Goal: Information Seeking & Learning: Learn about a topic

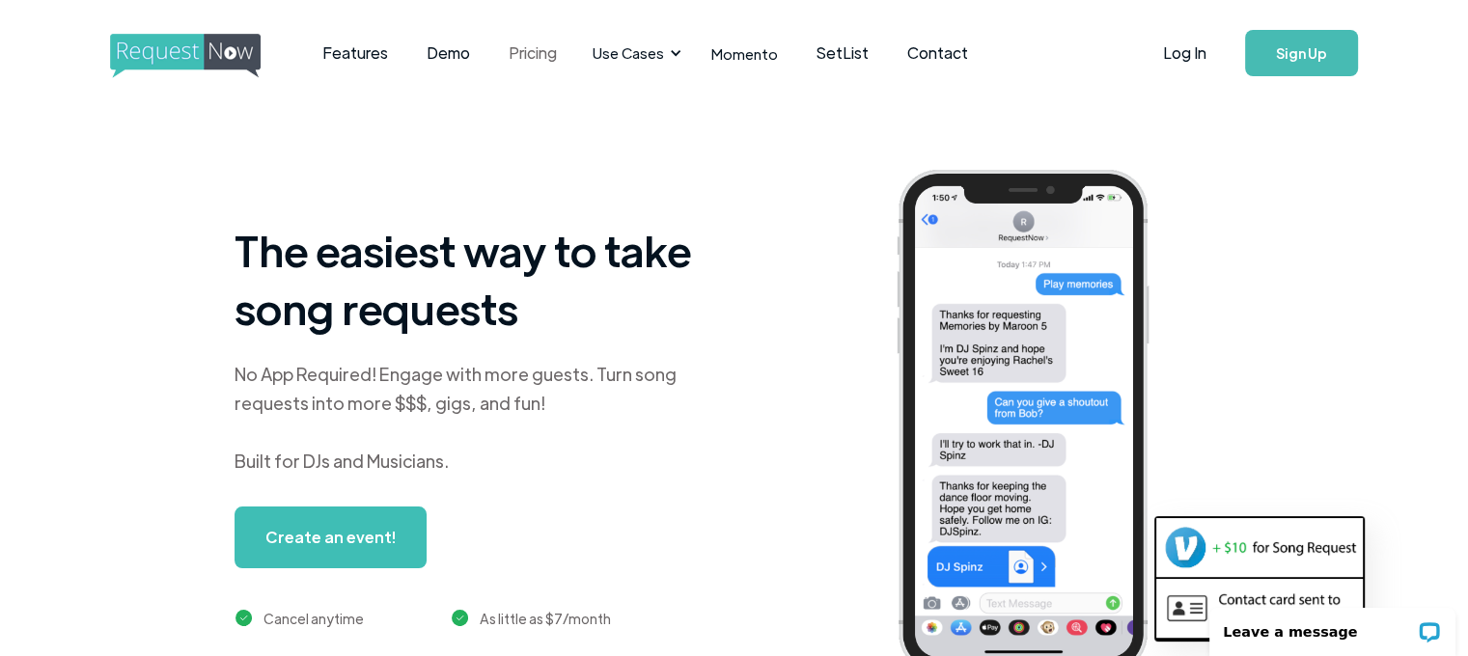
click at [517, 58] on link "Pricing" at bounding box center [532, 53] width 87 height 60
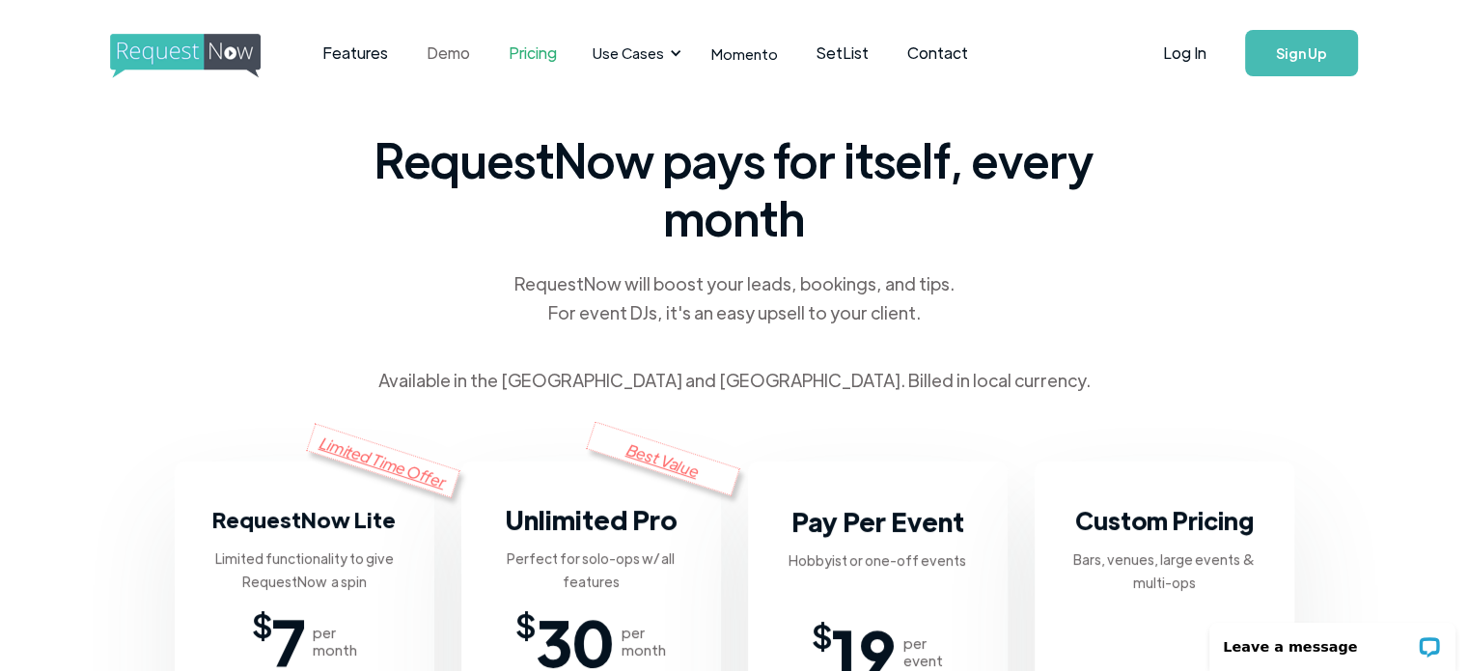
click at [440, 42] on link "Demo" at bounding box center [448, 53] width 82 height 60
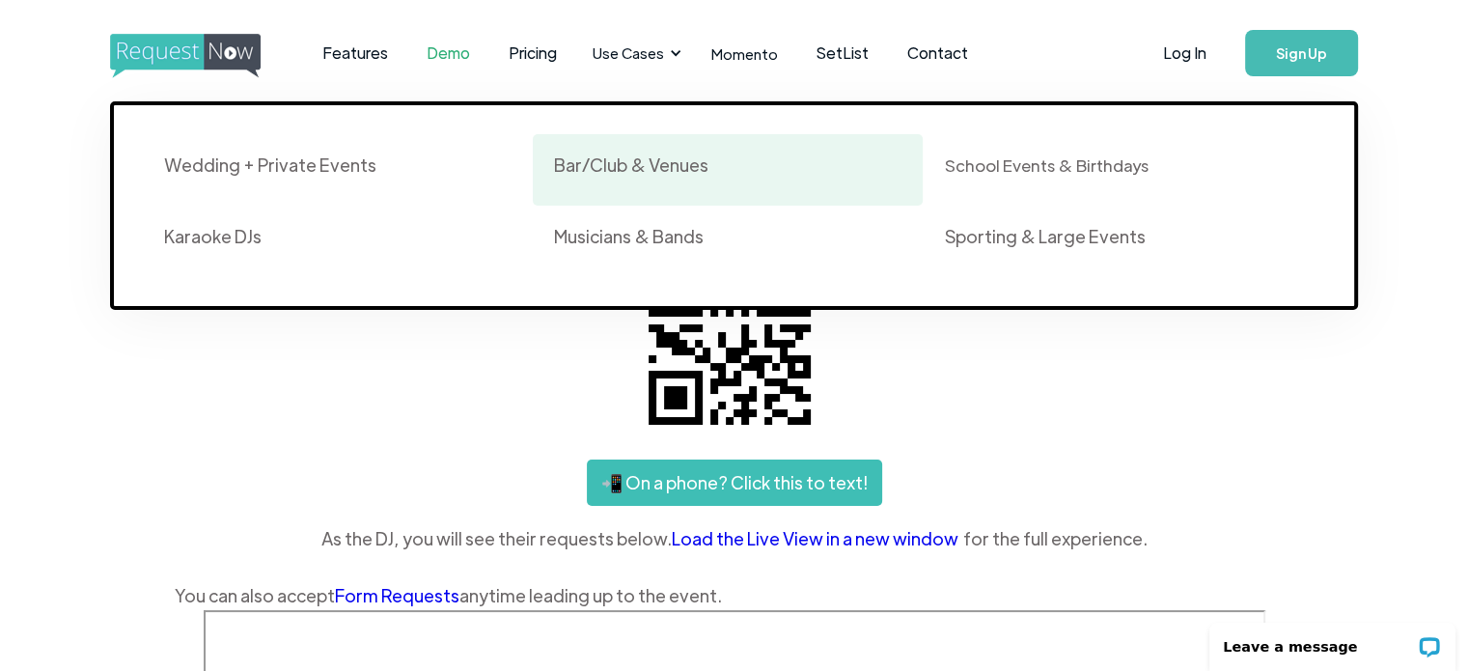
click at [686, 160] on div "Bar/Club & Venues" at bounding box center [631, 164] width 154 height 23
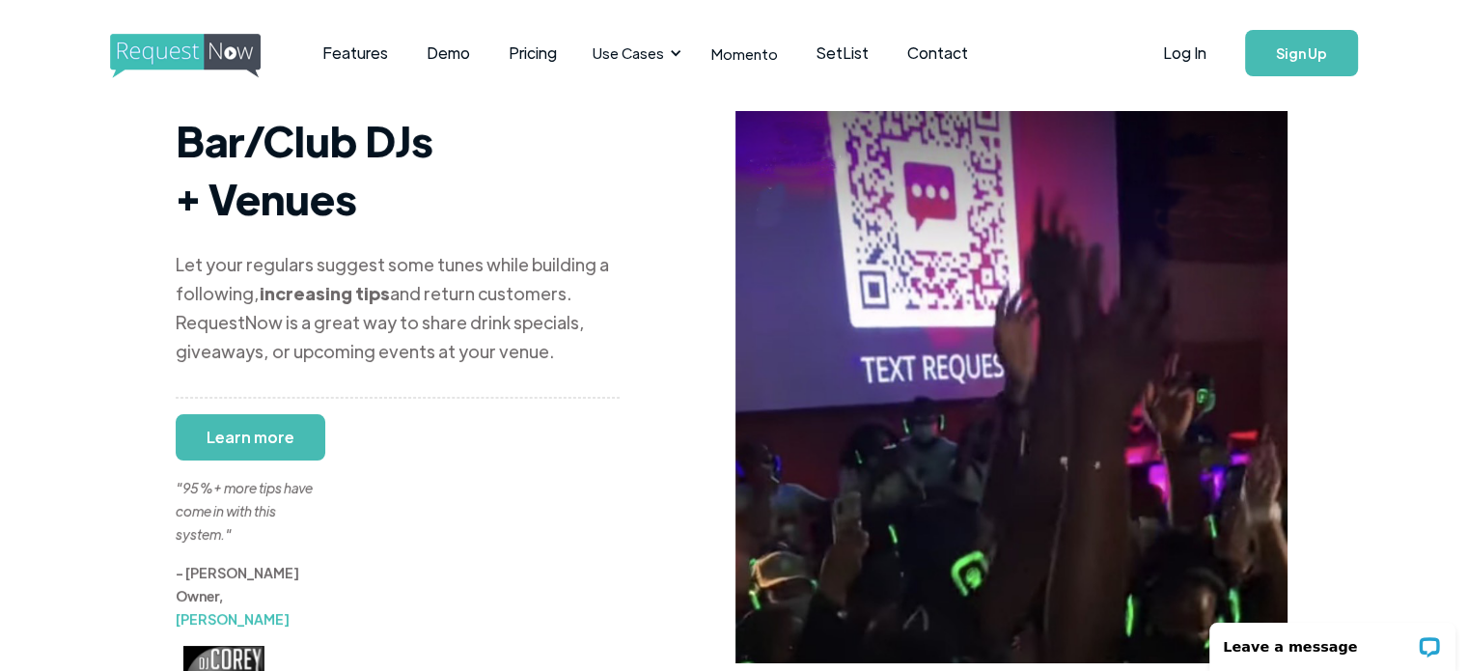
click at [475, 250] on div "Let your regulars suggest some tunes while building a following, increasing tip…" at bounding box center [398, 308] width 444 height 116
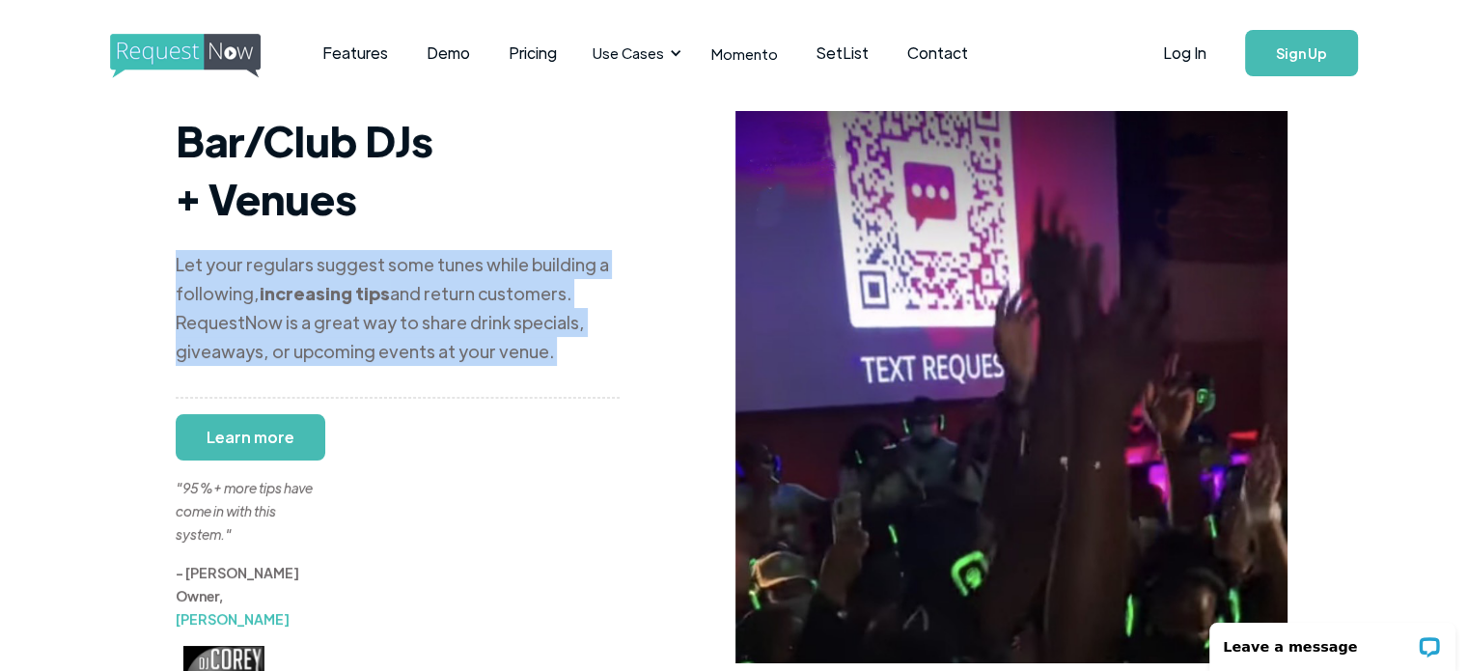
click at [475, 250] on div "Let your regulars suggest some tunes while building a following, increasing tip…" at bounding box center [398, 308] width 444 height 116
click at [520, 305] on div "Let your regulars suggest some tunes while building a following, increasing tip…" at bounding box center [398, 308] width 444 height 116
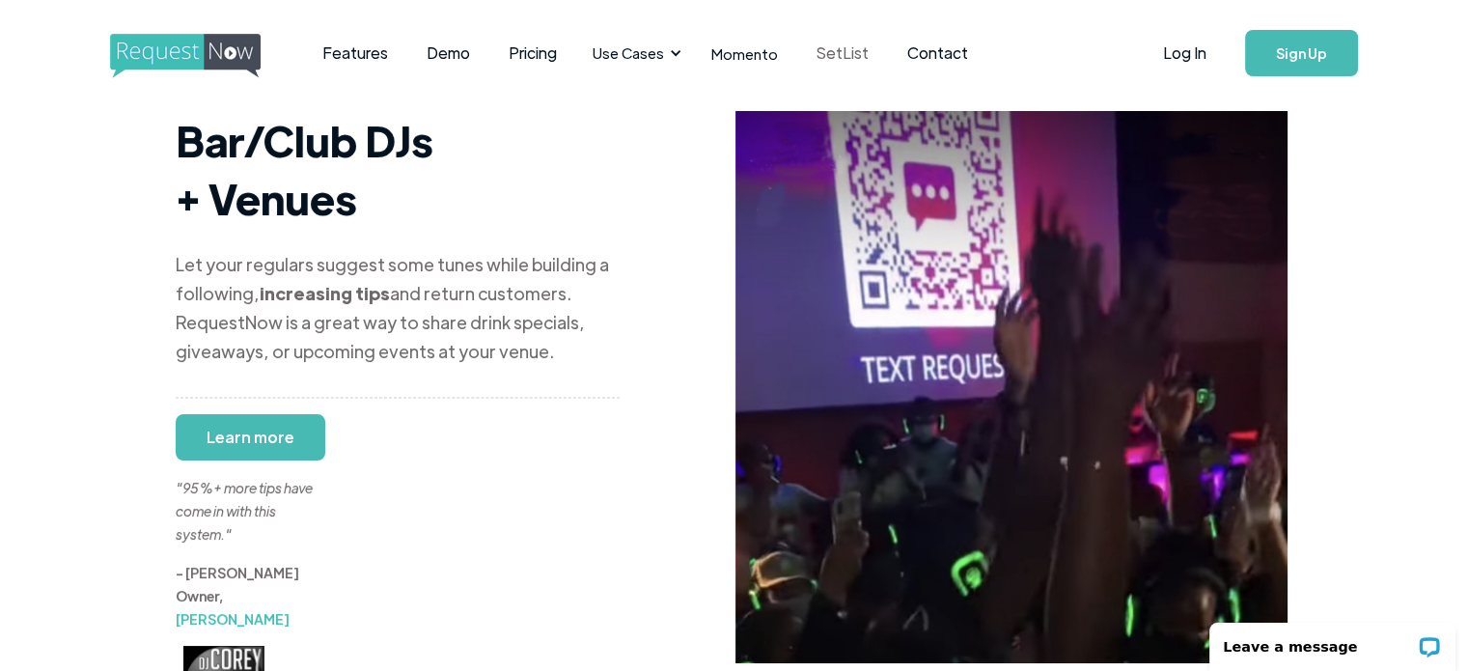
click at [847, 52] on link "SetList" at bounding box center [842, 53] width 91 height 60
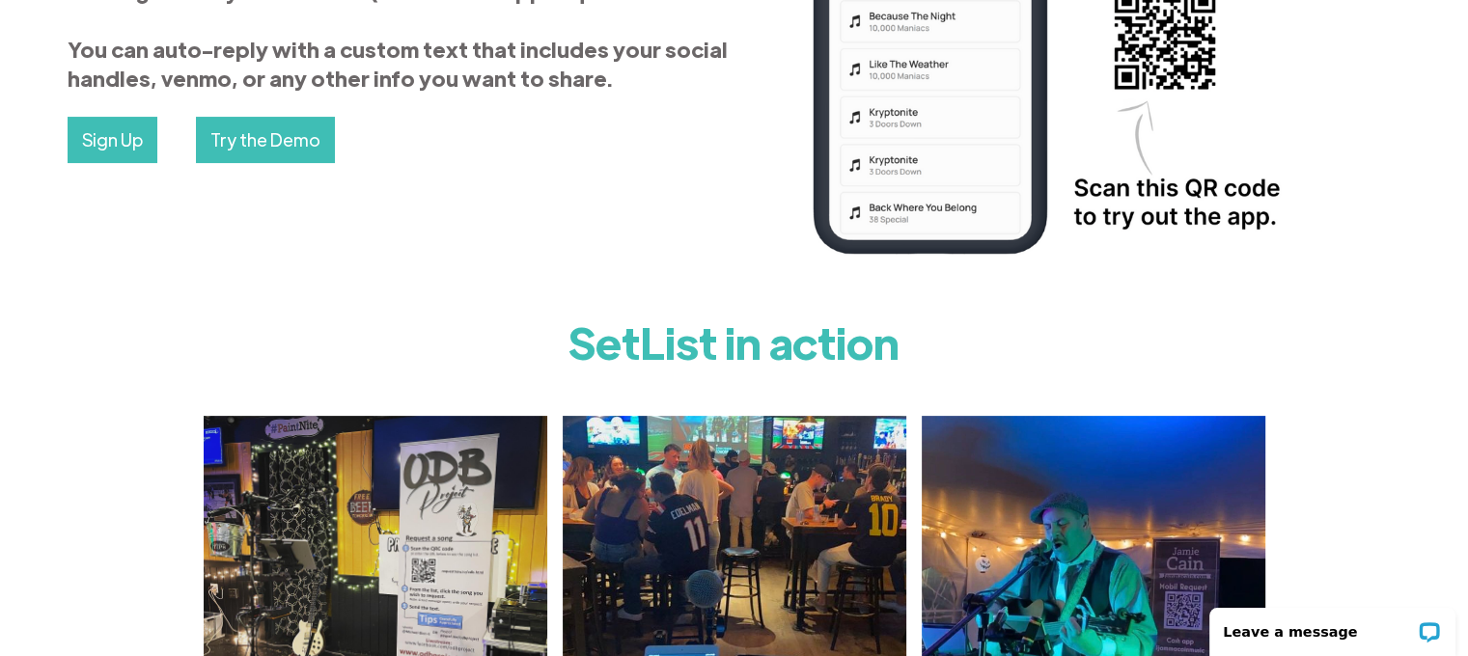
scroll to position [374, 0]
